Goal: Find specific page/section: Find specific page/section

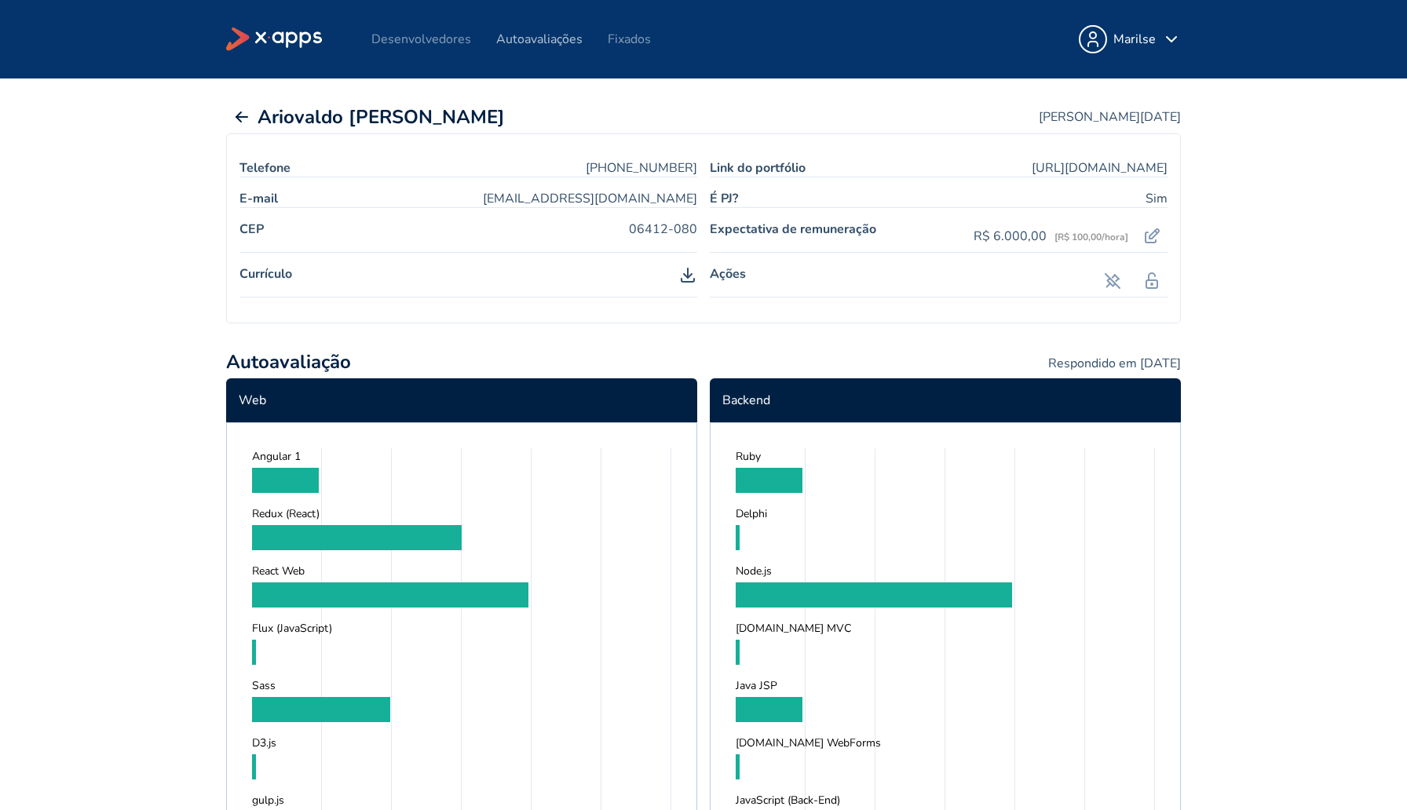
click at [530, 42] on link "Autoavaliações" at bounding box center [539, 39] width 86 height 17
click at [513, 40] on link "Autoavaliações" at bounding box center [539, 39] width 86 height 17
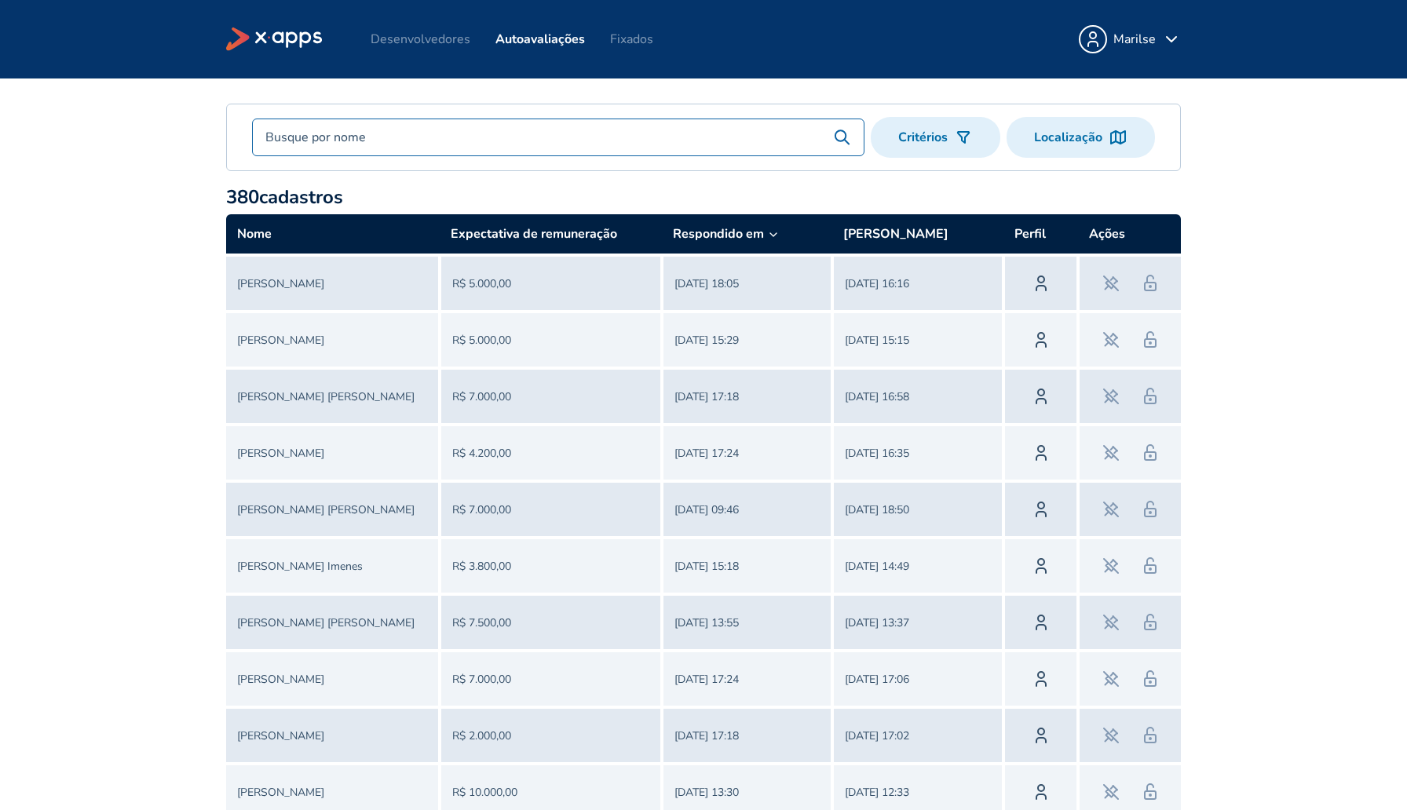
scroll to position [63, 0]
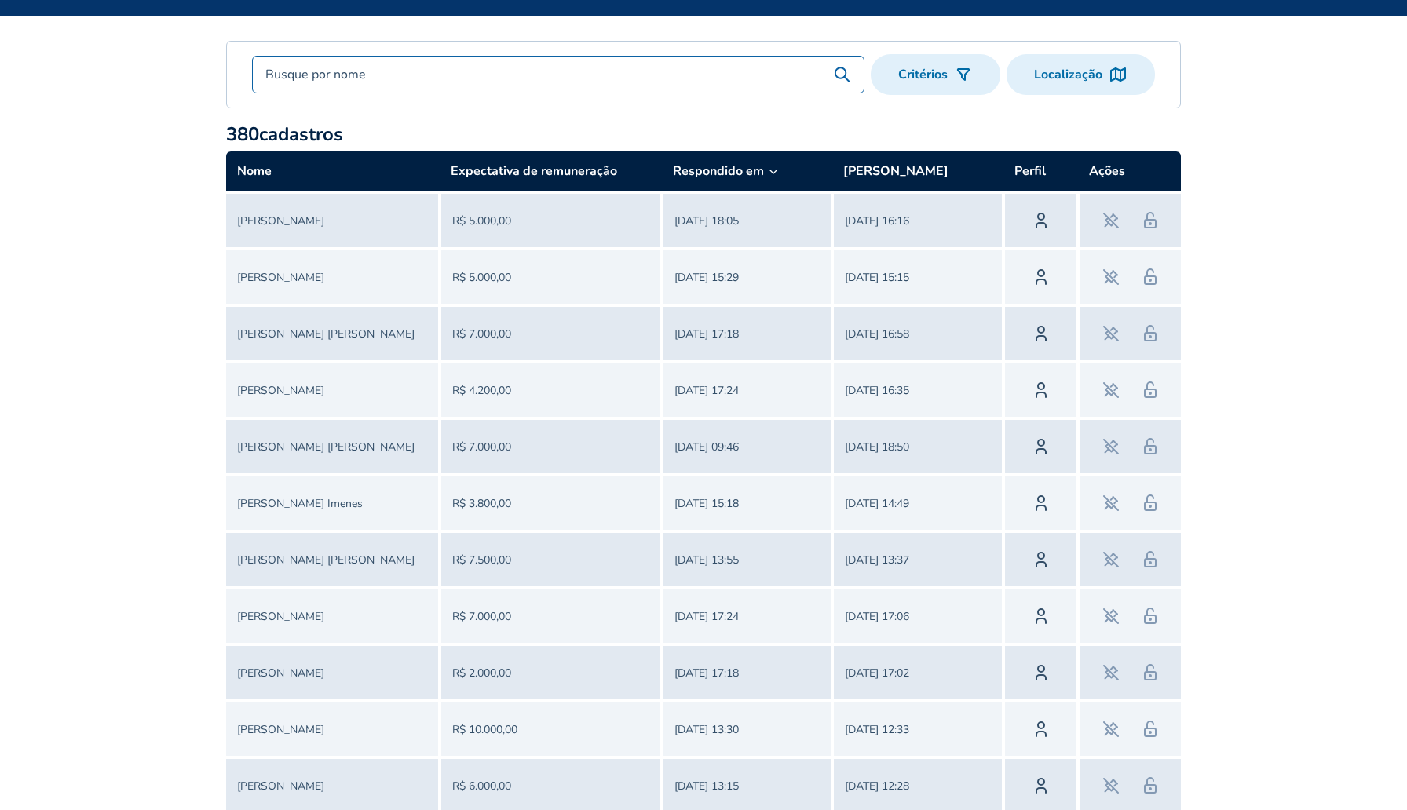
click at [363, 76] on input "text" at bounding box center [543, 74] width 580 height 19
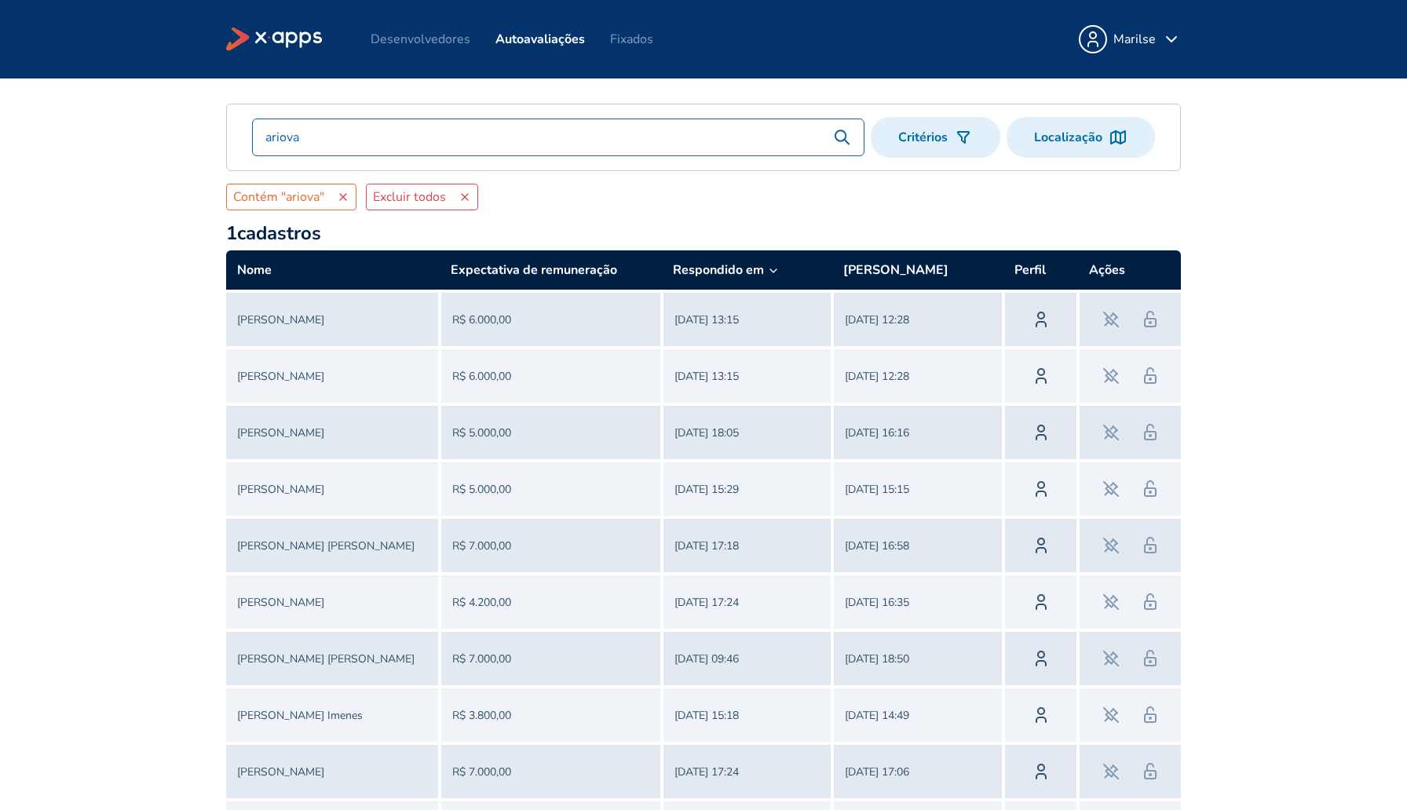
type input "ariova"
click at [769, 273] on icon at bounding box center [773, 271] width 13 height 13
click at [1041, 317] on icon at bounding box center [1041, 319] width 19 height 19
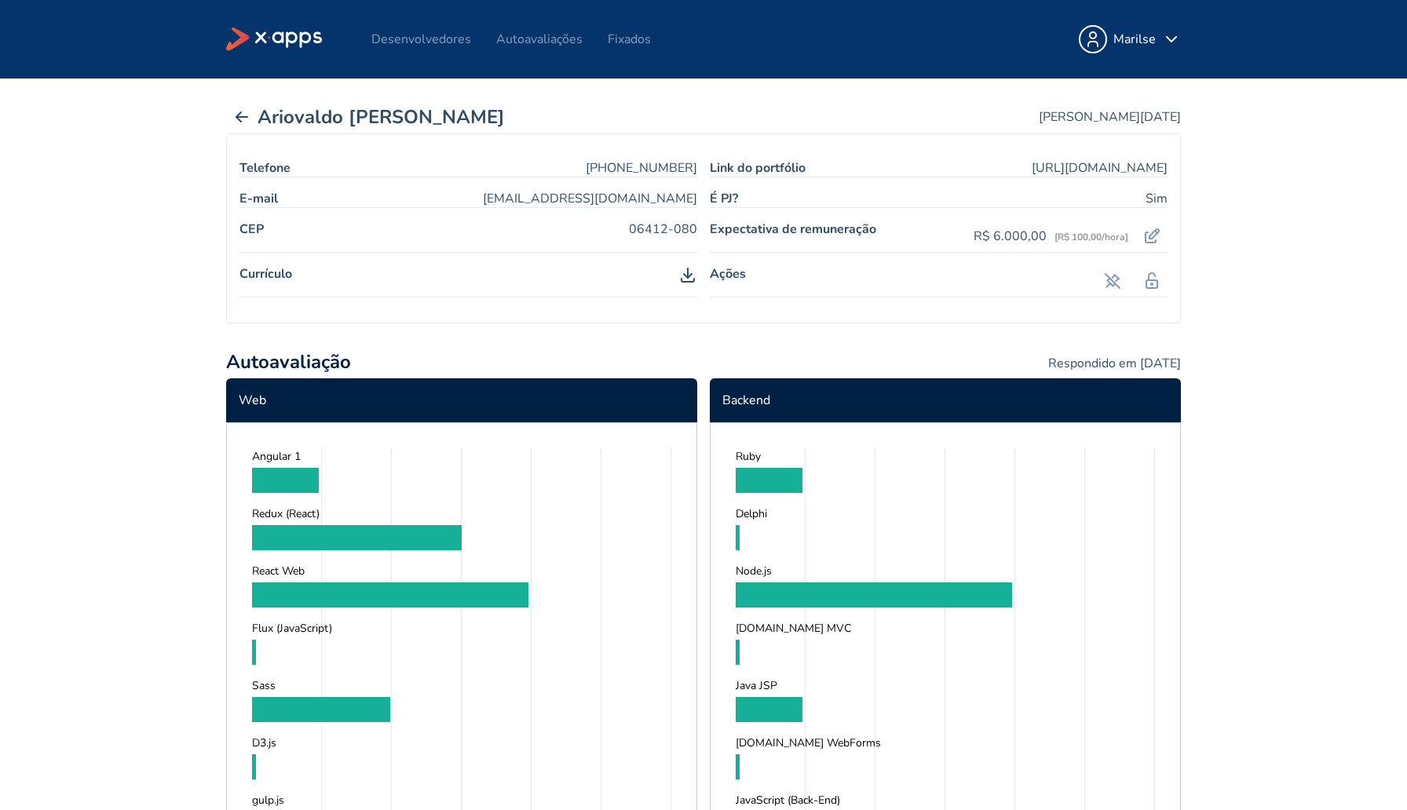
click at [274, 112] on button "Ariovaldo Moraes" at bounding box center [365, 117] width 279 height 27
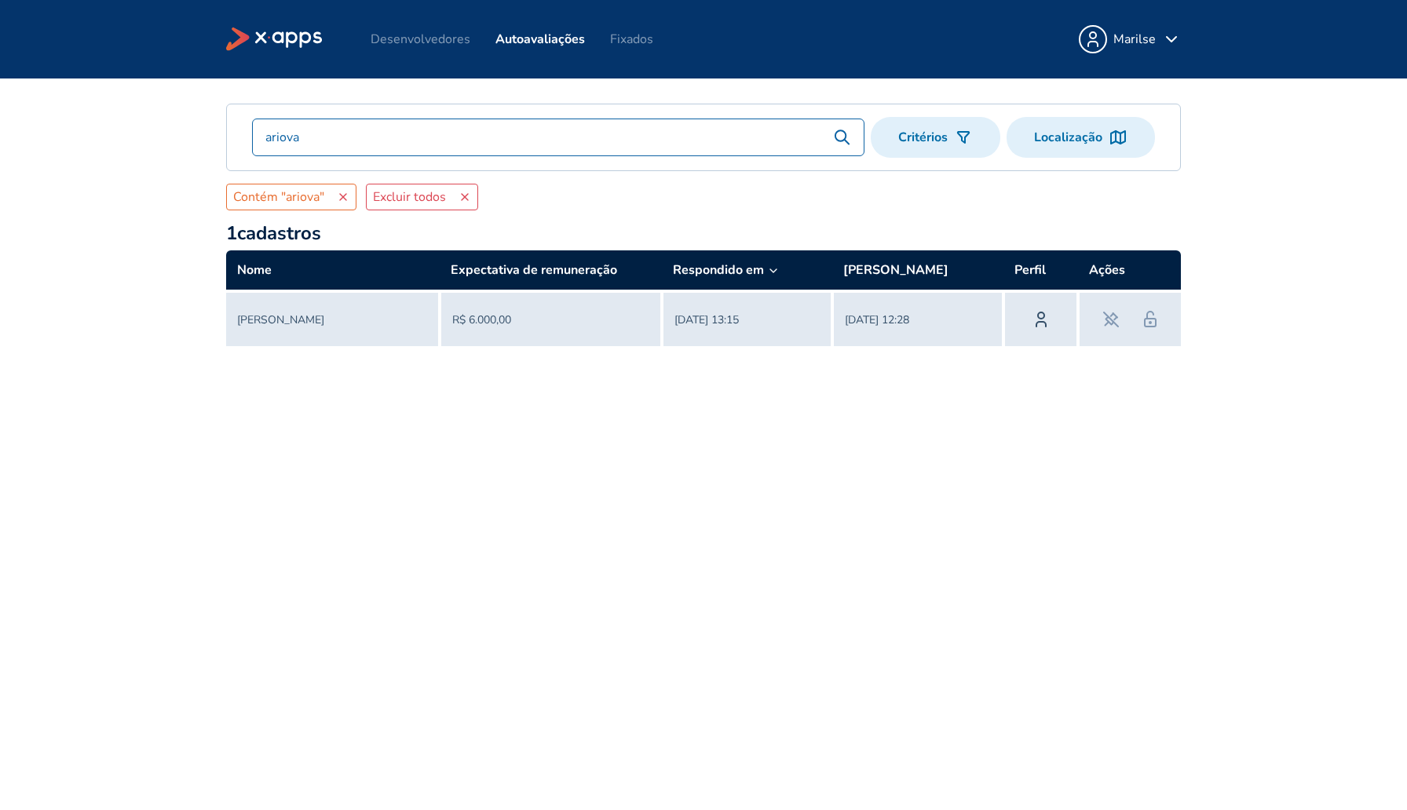
click at [771, 272] on polyline at bounding box center [773, 270] width 6 height 3
click at [896, 274] on th "Criado em" at bounding box center [917, 270] width 171 height 41
click at [1046, 259] on th "Perfil" at bounding box center [1040, 270] width 75 height 41
click at [1041, 324] on icon at bounding box center [1041, 319] width 19 height 19
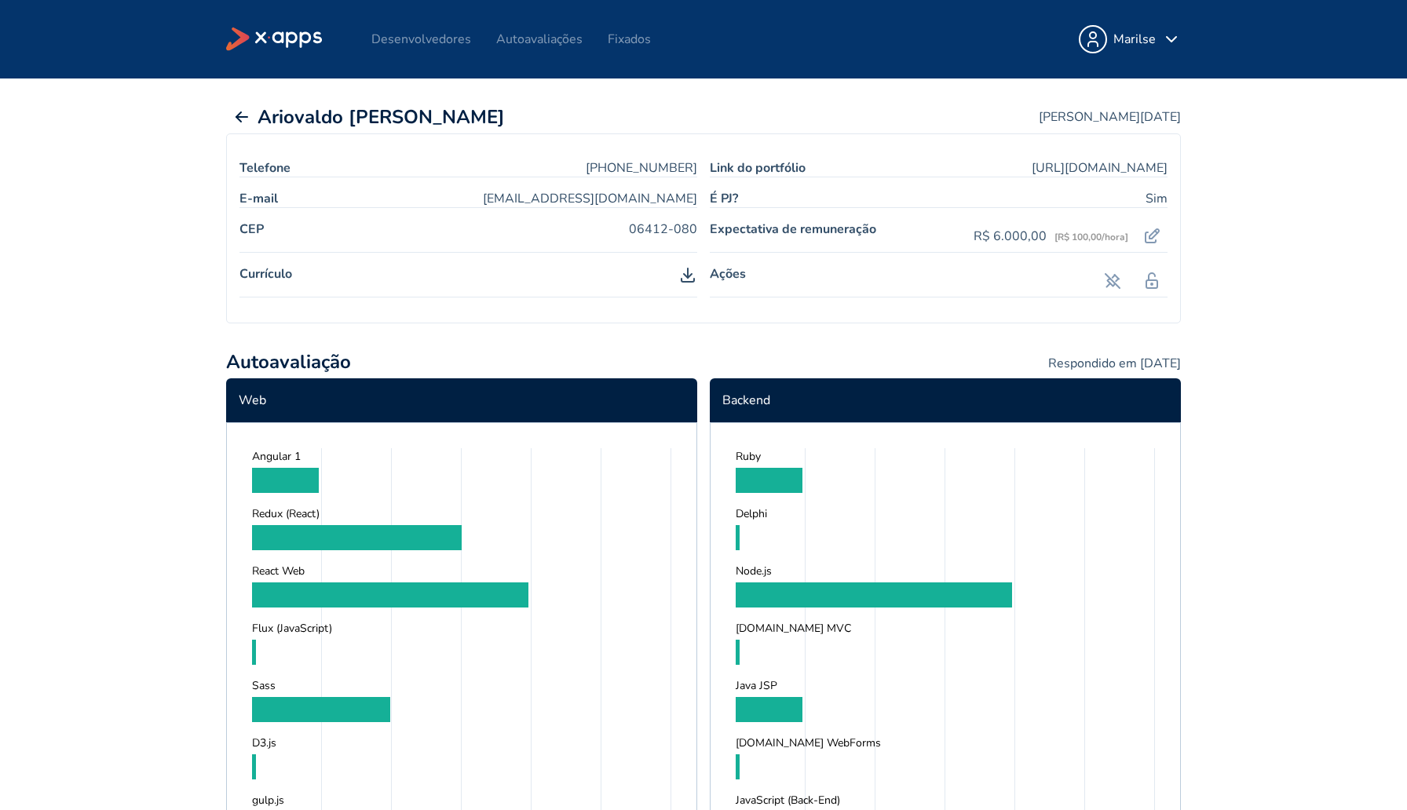
click at [286, 366] on span "Autoavaliação" at bounding box center [288, 362] width 125 height 27
click at [1152, 283] on circle at bounding box center [1152, 284] width 2 height 2
click at [1142, 39] on div "Marilse" at bounding box center [1134, 39] width 42 height 19
click at [1309, 232] on main "Ariovaldo Moraes Criado em 22/05/2025 Telefone +5511951139687 Link do portfólio…" at bounding box center [703, 445] width 1407 height 732
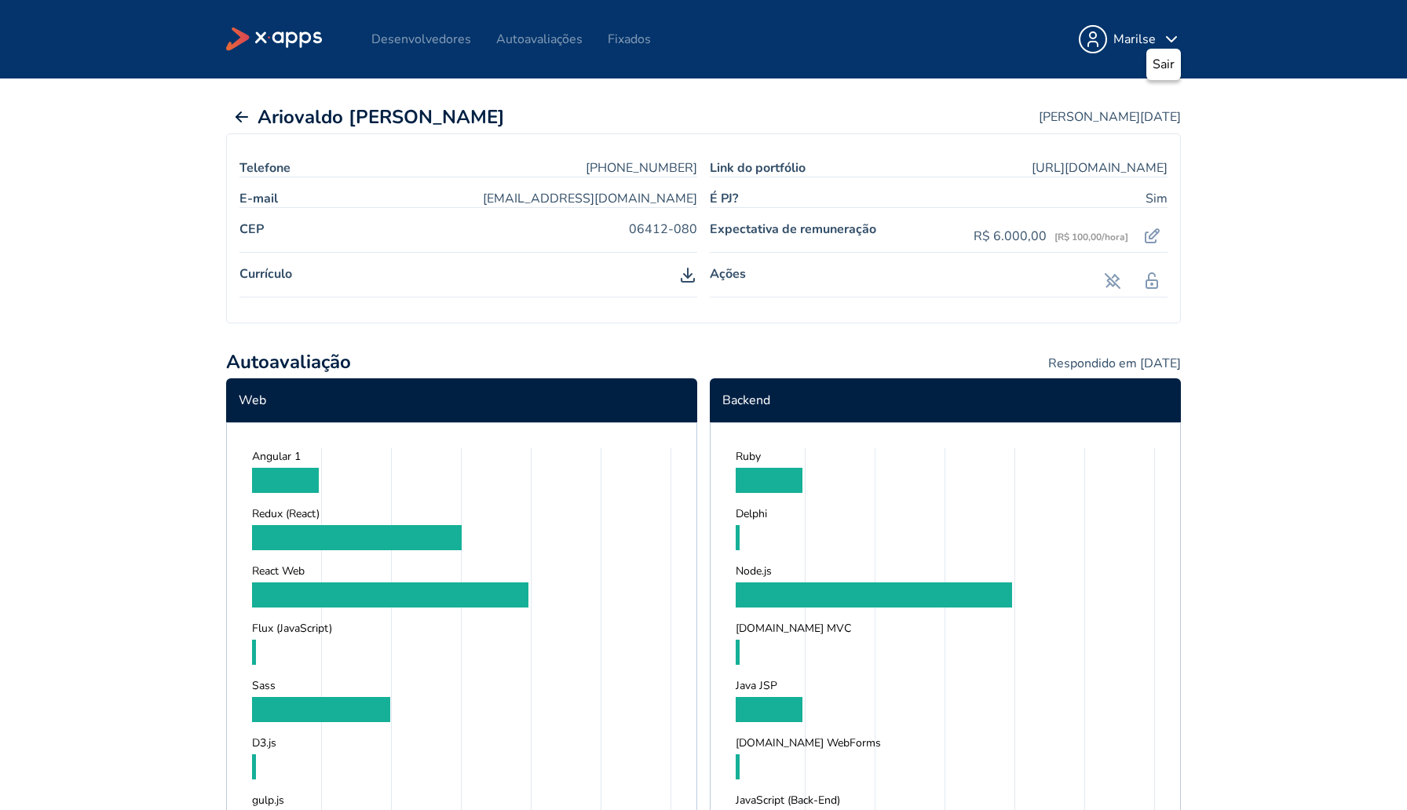
click at [665, 228] on span "06412-080" at bounding box center [663, 236] width 68 height 31
click at [1124, 368] on span "Respondido em 22/05/2025" at bounding box center [1114, 363] width 133 height 17
click at [1263, 320] on main "Ariovaldo Moraes Criado em 22/05/2025 Telefone +5511951139687 Link do portfólio…" at bounding box center [703, 445] width 1407 height 732
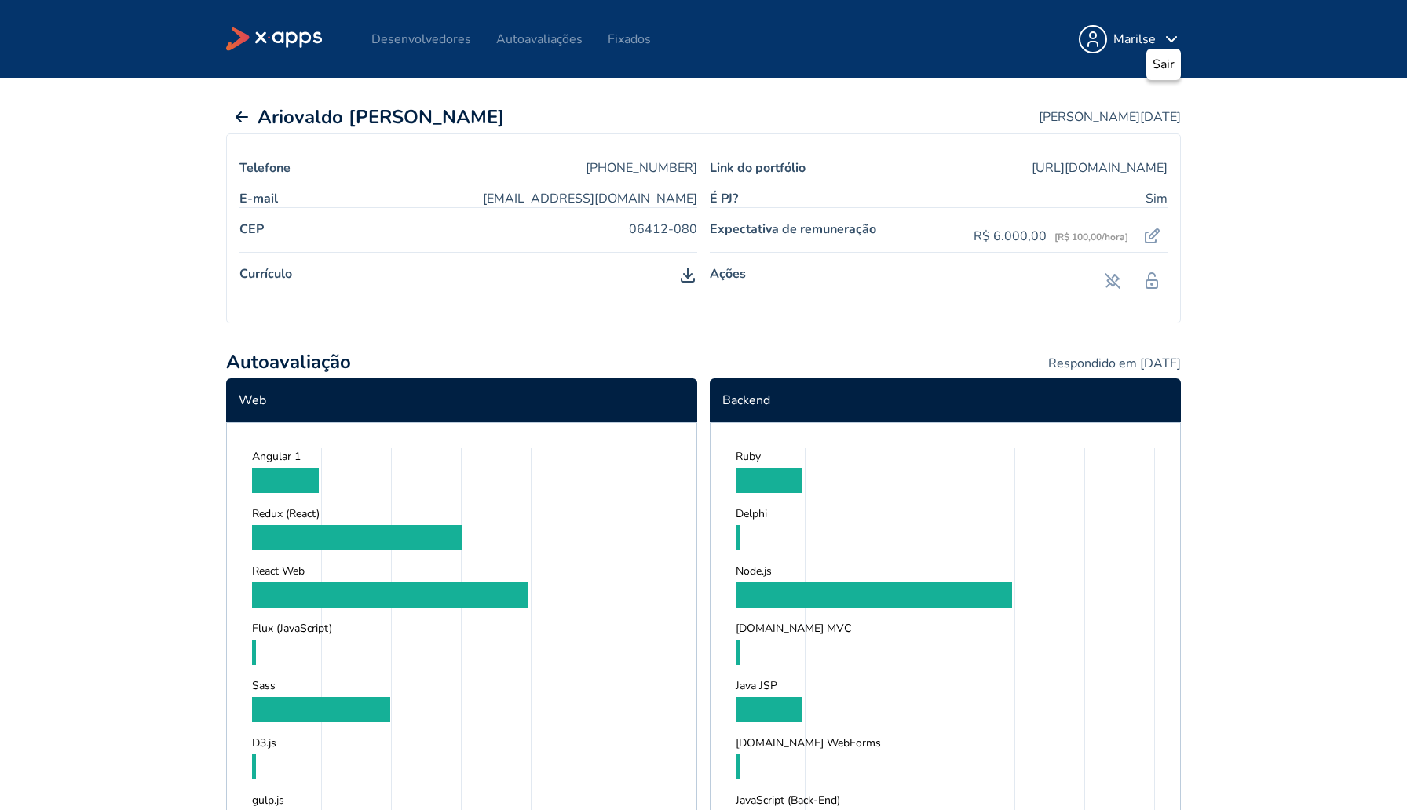
click at [424, 30] on nav "Desenvolvedores Autoavaliações Fixados" at bounding box center [508, 39] width 374 height 19
click at [424, 38] on link "Desenvolvedores" at bounding box center [421, 39] width 100 height 17
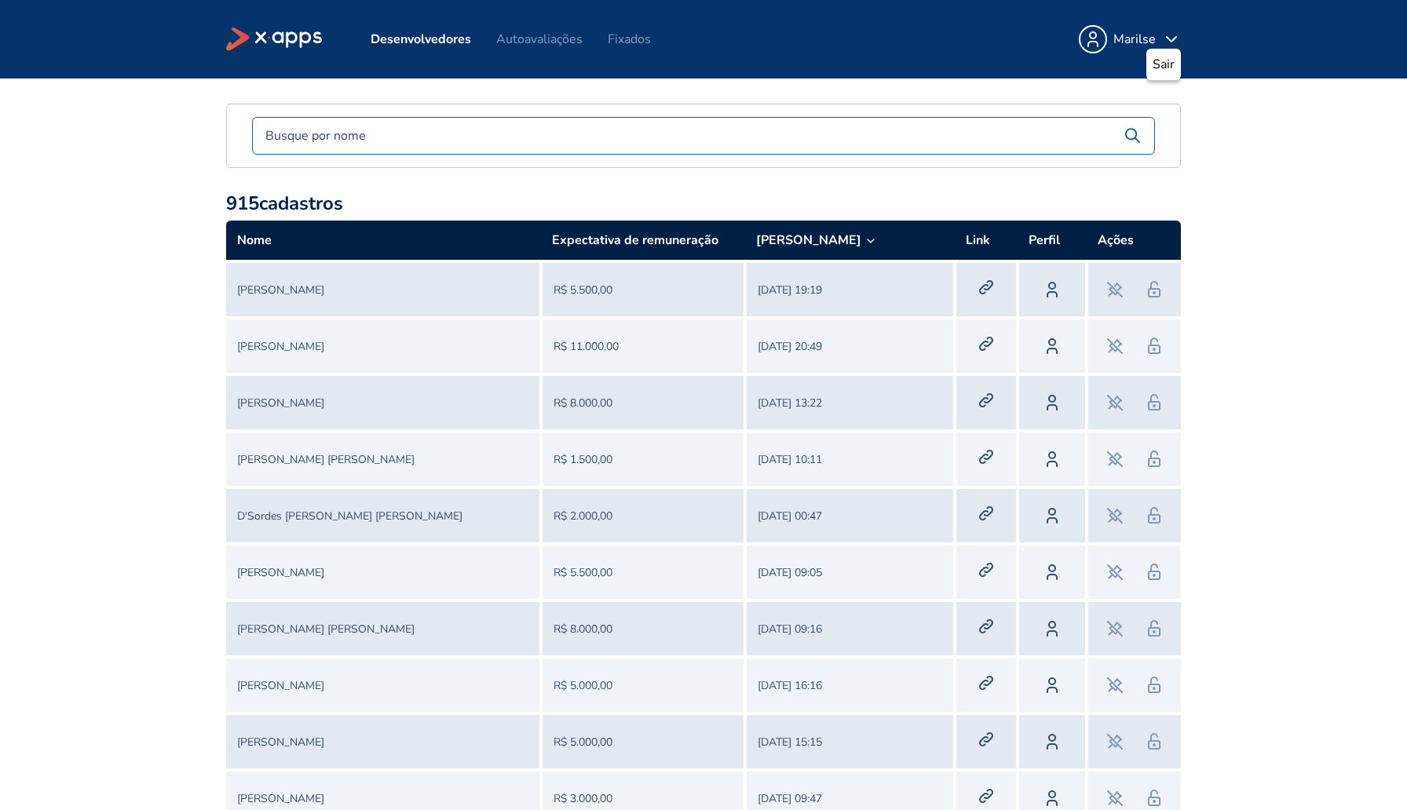
click at [270, 291] on link "Ygor Calimanis" at bounding box center [280, 290] width 87 height 15
click at [305, 137] on input "text" at bounding box center [688, 135] width 871 height 19
click at [975, 241] on th "Link" at bounding box center [986, 241] width 63 height 41
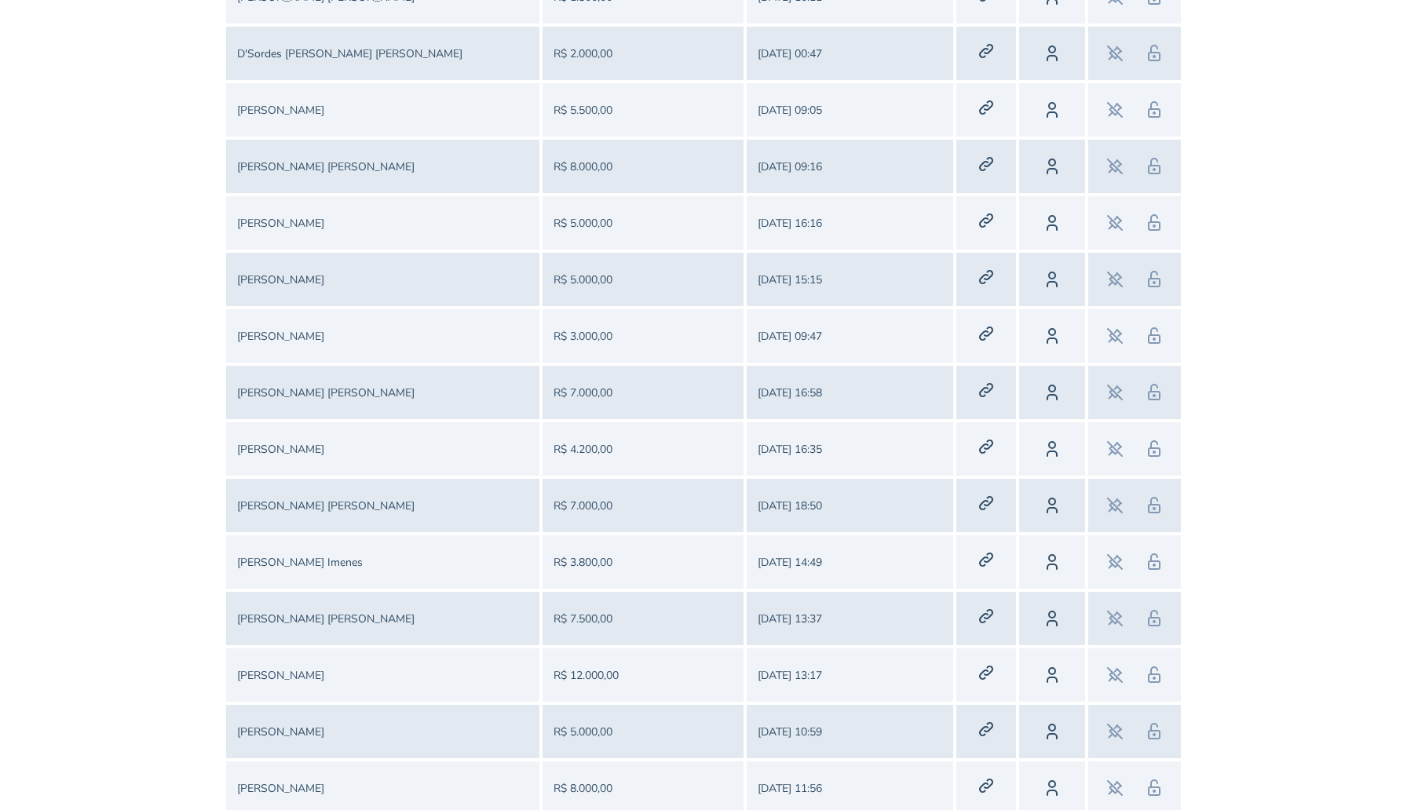
scroll to position [467, 0]
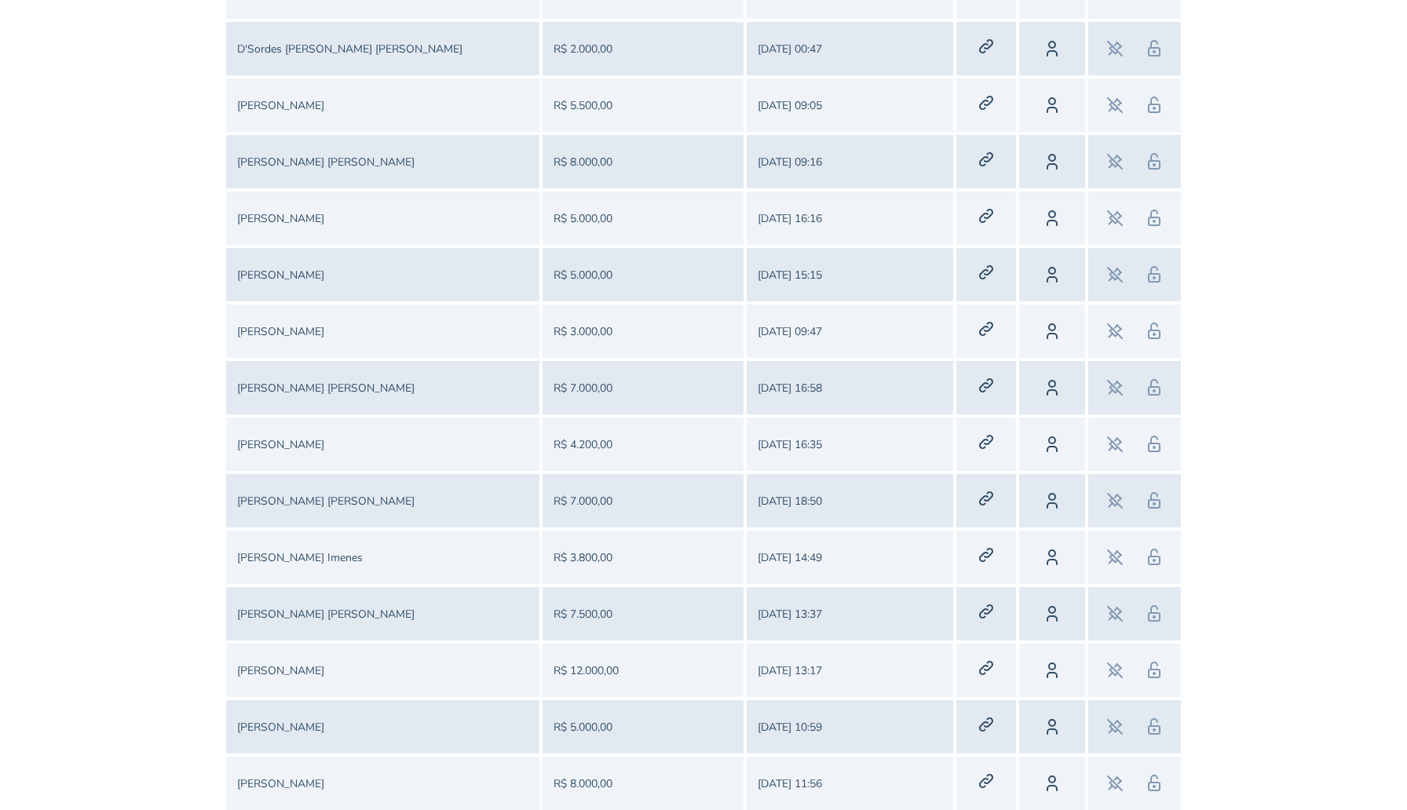
click at [312, 553] on link "Leonardo Panigassi Imenes" at bounding box center [300, 557] width 126 height 15
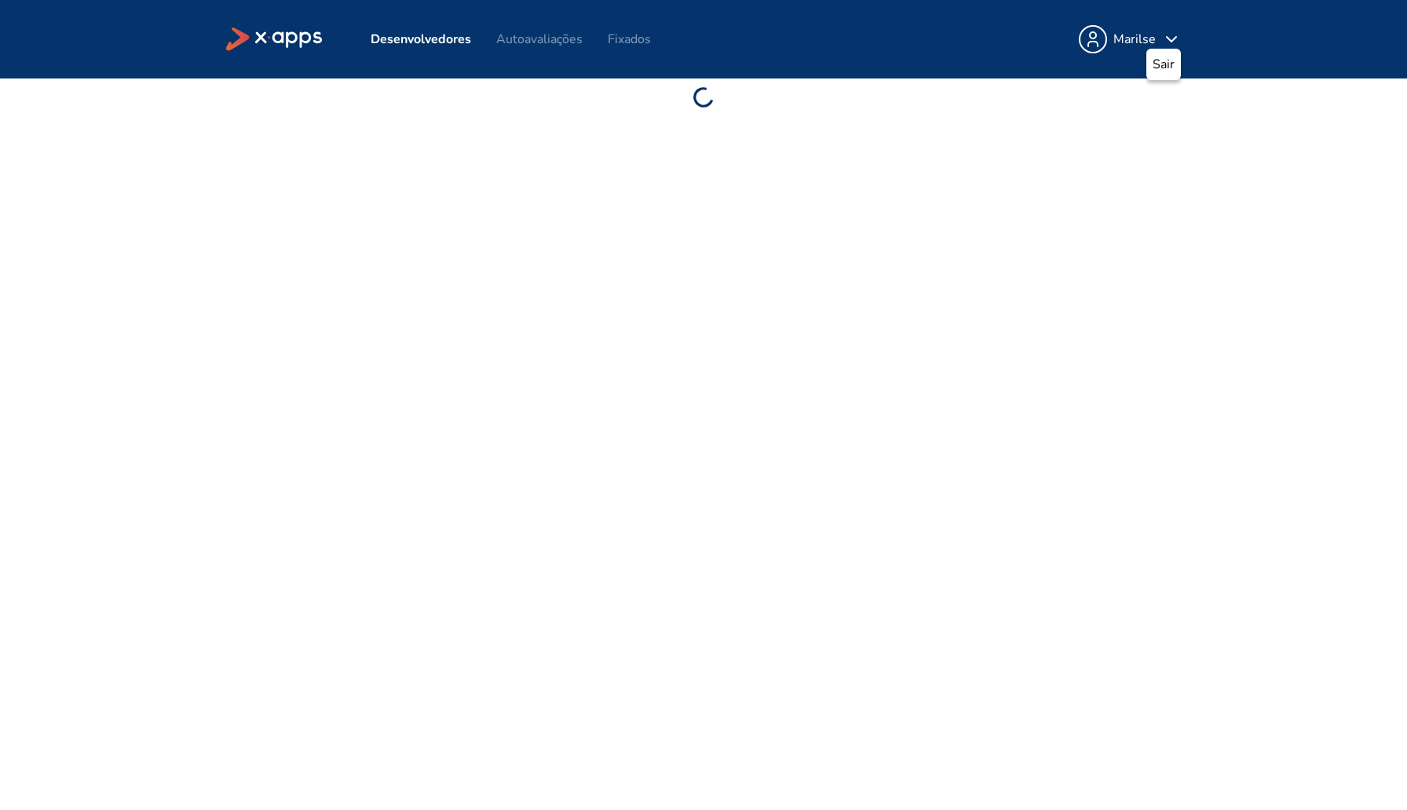
scroll to position [0, 0]
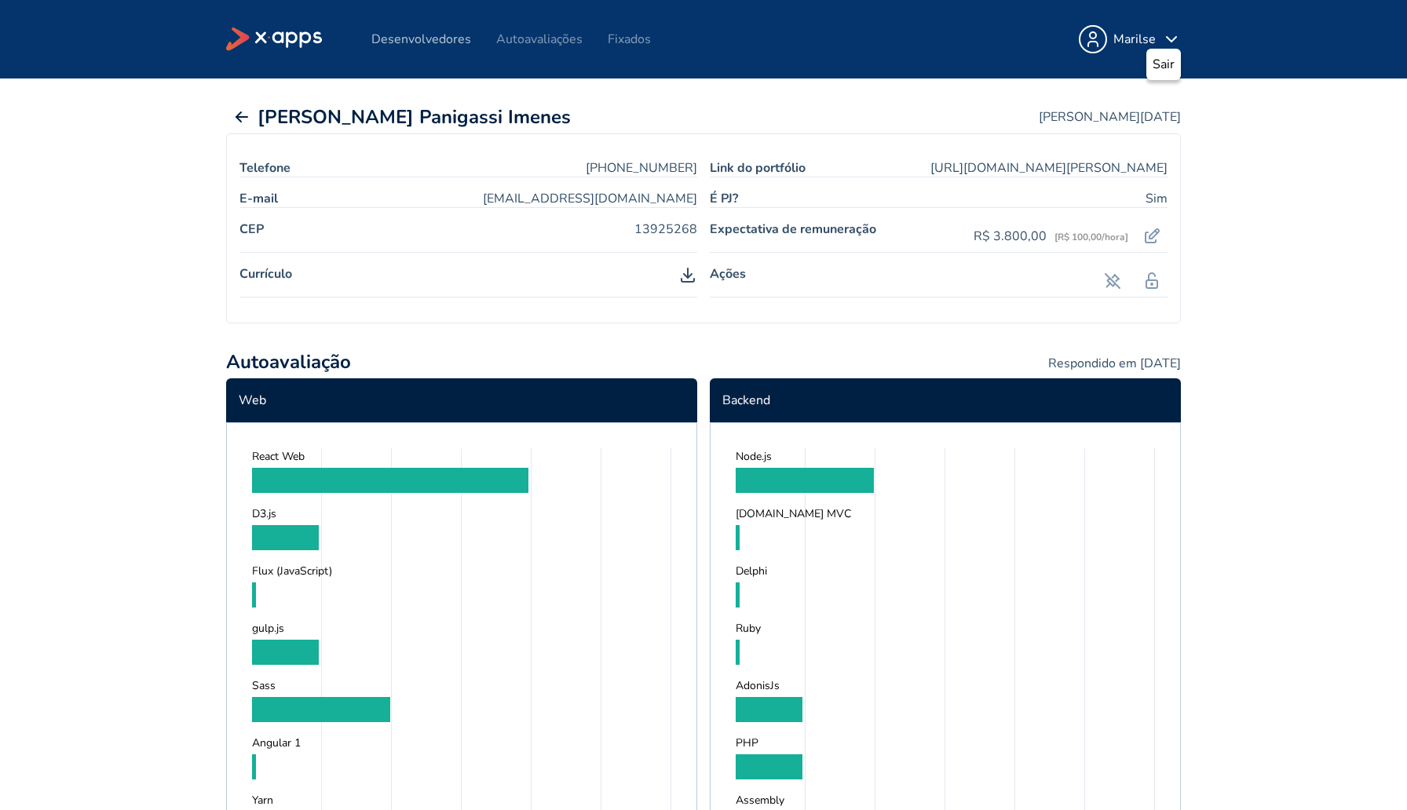
click at [418, 42] on link "Desenvolvedores" at bounding box center [421, 39] width 100 height 17
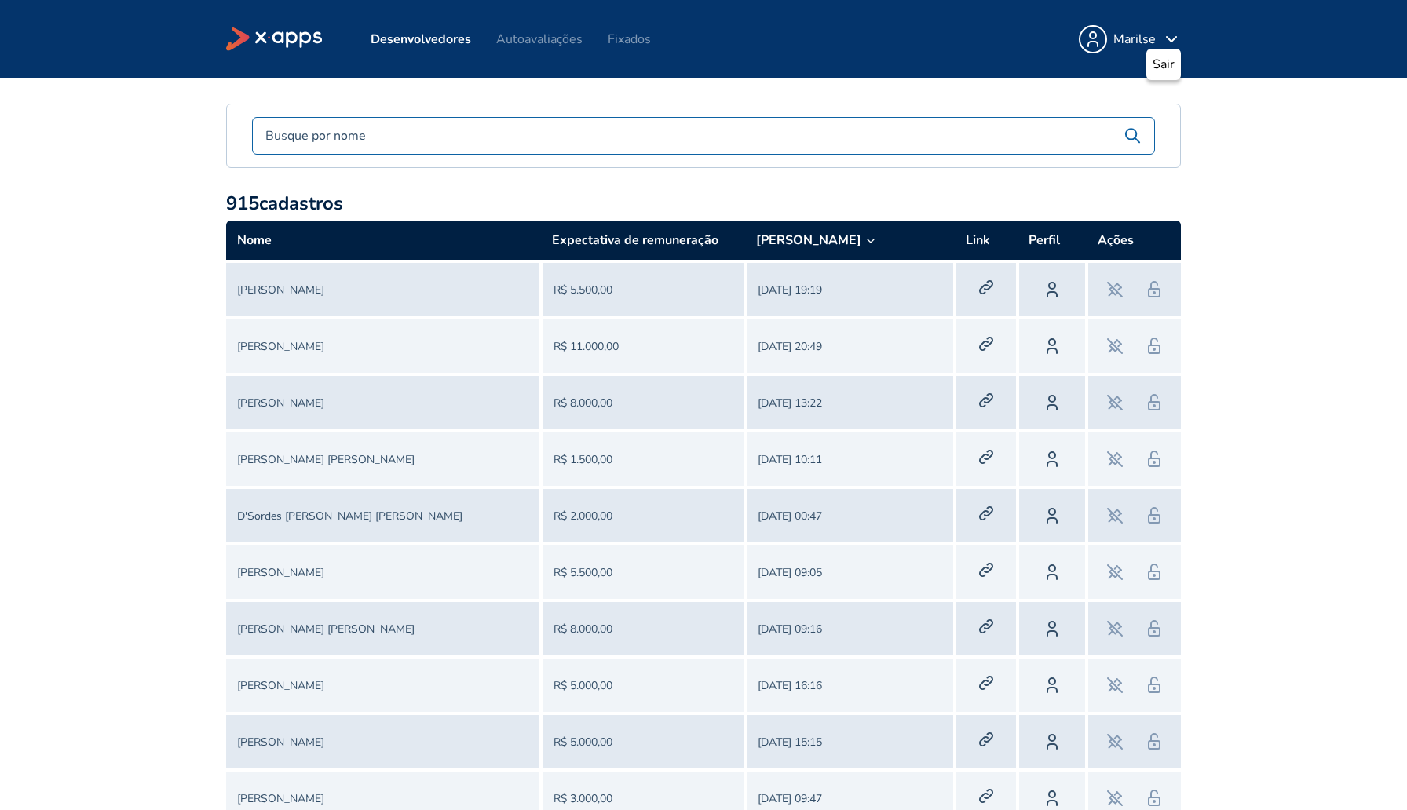
click at [606, 140] on input "text" at bounding box center [688, 135] width 871 height 19
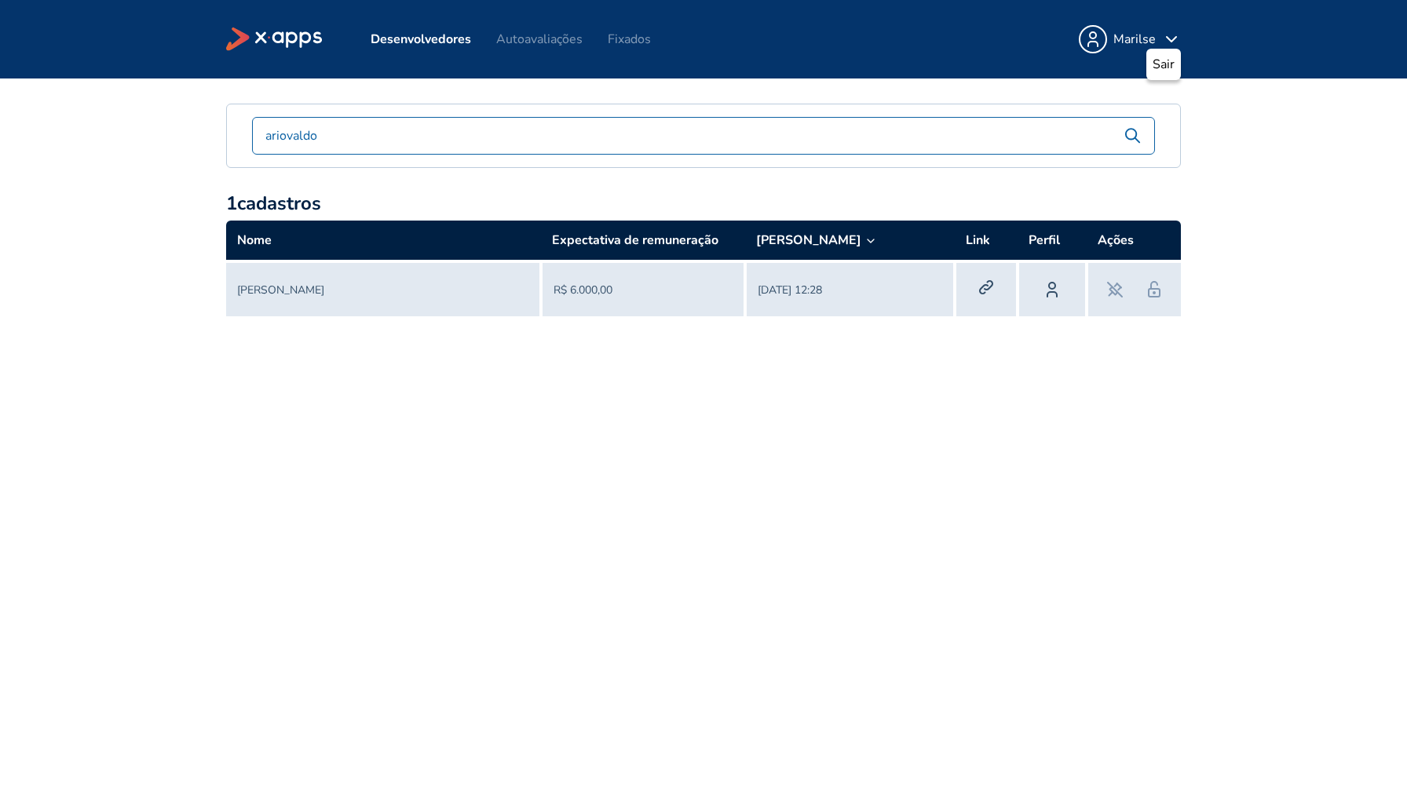
type input "ariovaldo"
click at [983, 288] on icon at bounding box center [986, 287] width 19 height 19
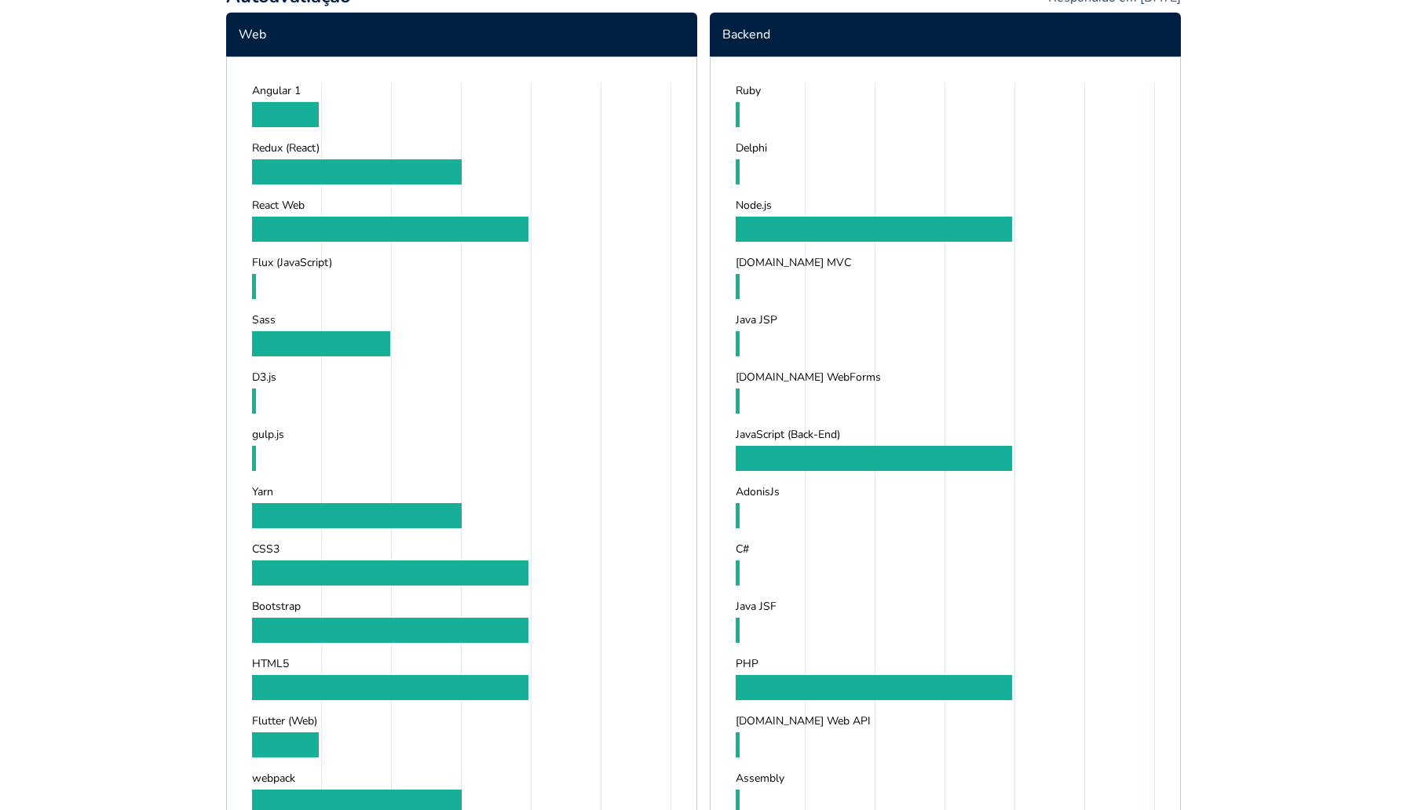
scroll to position [325, 0]
